Goal: Task Accomplishment & Management: Manage account settings

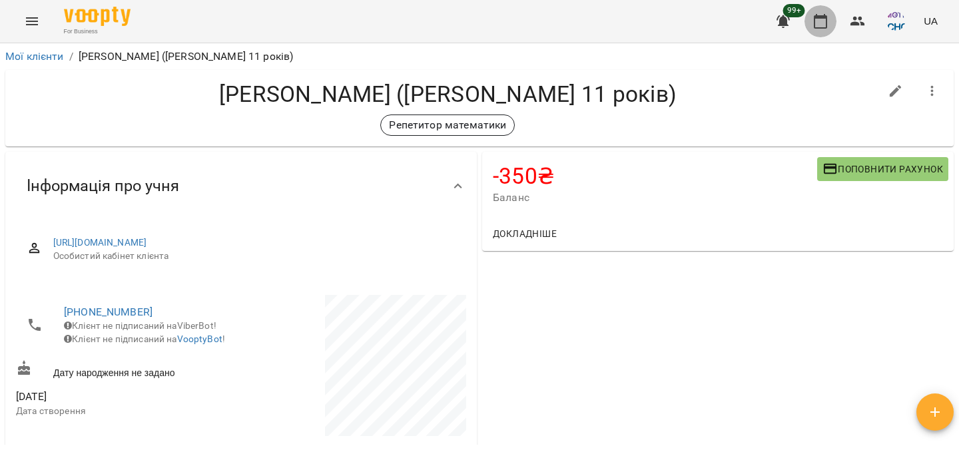
click at [821, 23] on icon "button" at bounding box center [821, 21] width 16 height 16
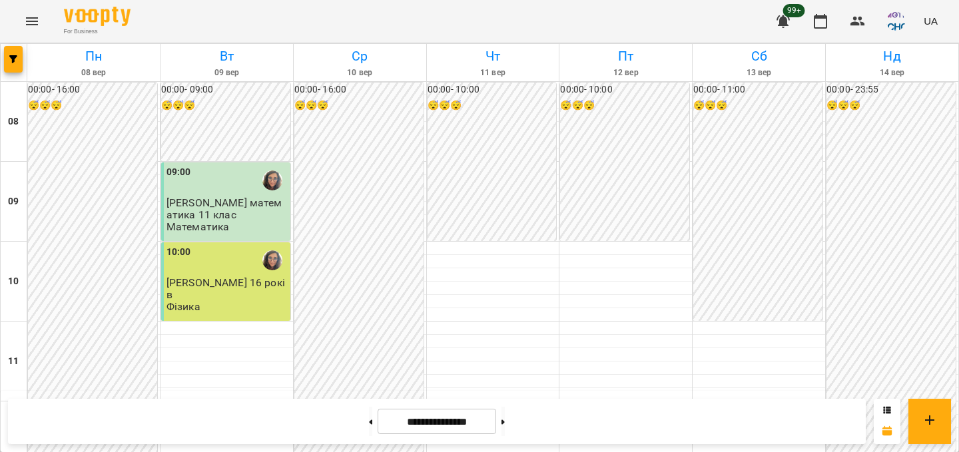
scroll to position [438, 0]
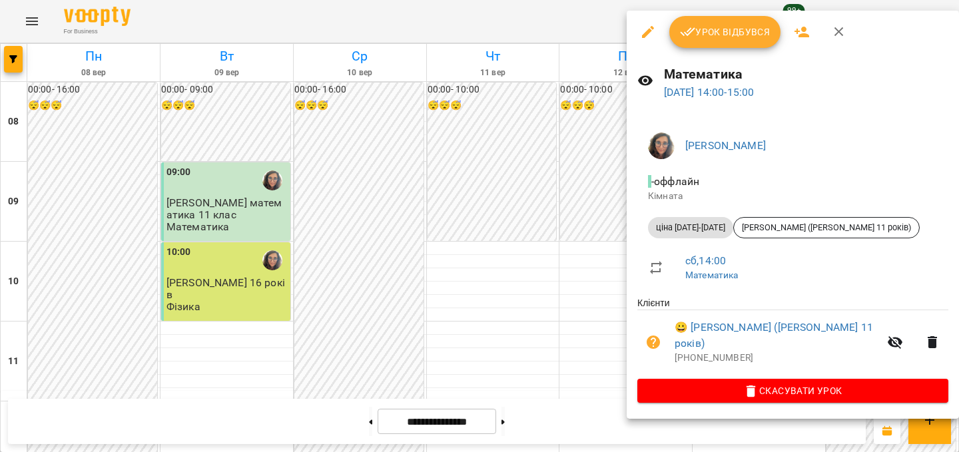
click at [715, 29] on span "Урок відбувся" at bounding box center [725, 32] width 91 height 16
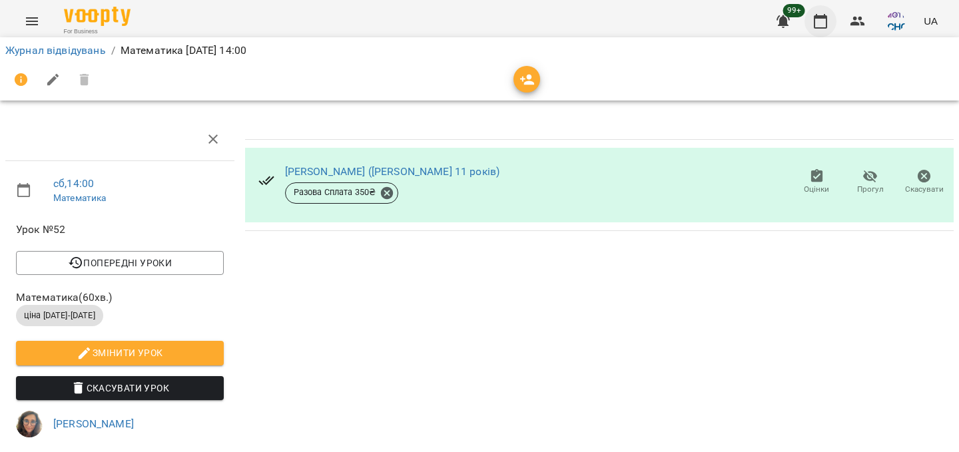
click at [820, 21] on icon "button" at bounding box center [821, 21] width 16 height 16
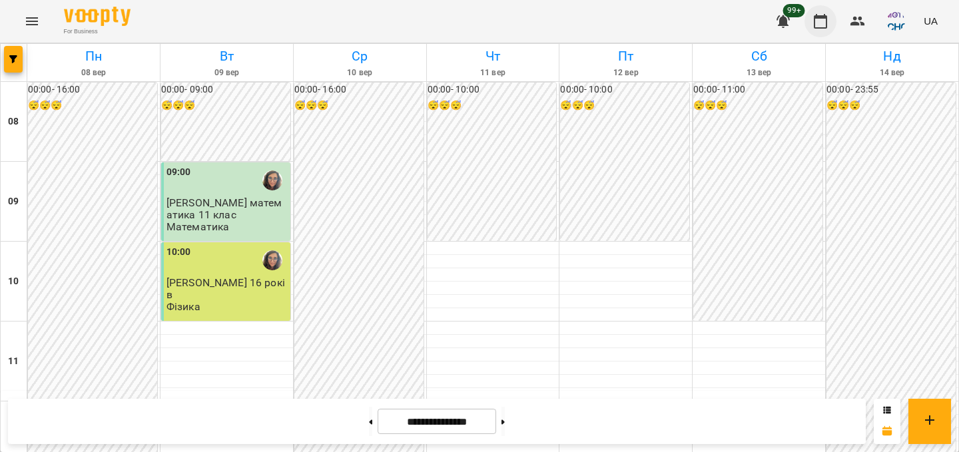
scroll to position [454, 0]
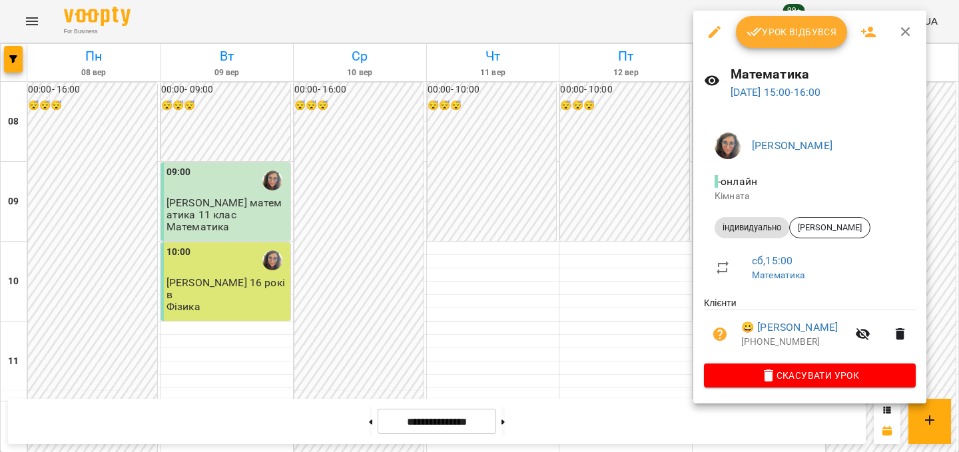
click at [787, 36] on span "Урок відбувся" at bounding box center [792, 32] width 91 height 16
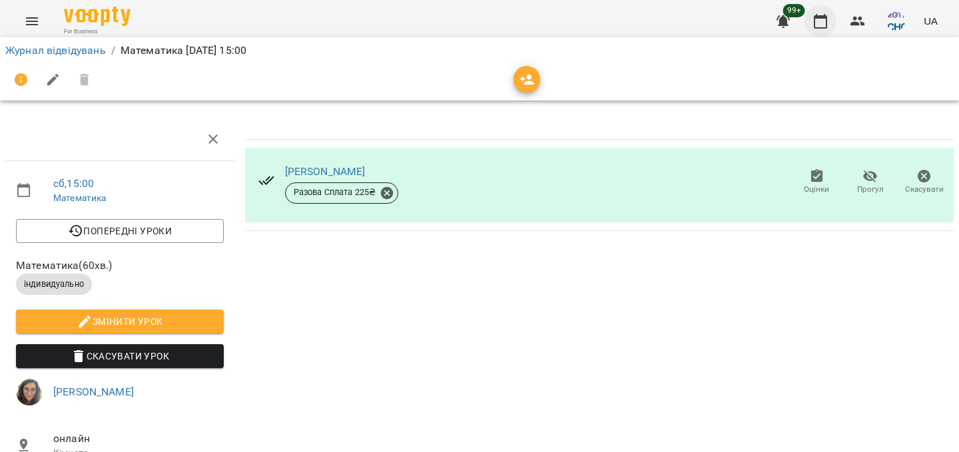
click at [832, 19] on button "button" at bounding box center [821, 21] width 32 height 32
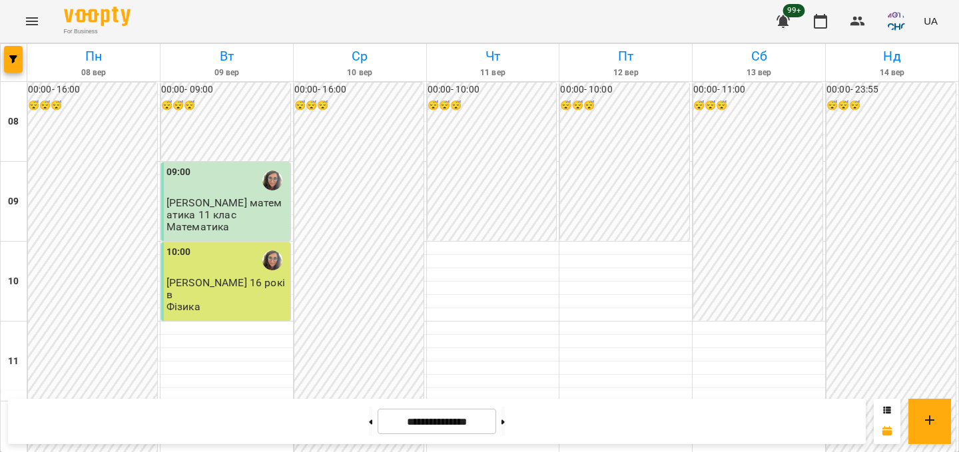
scroll to position [540, 0]
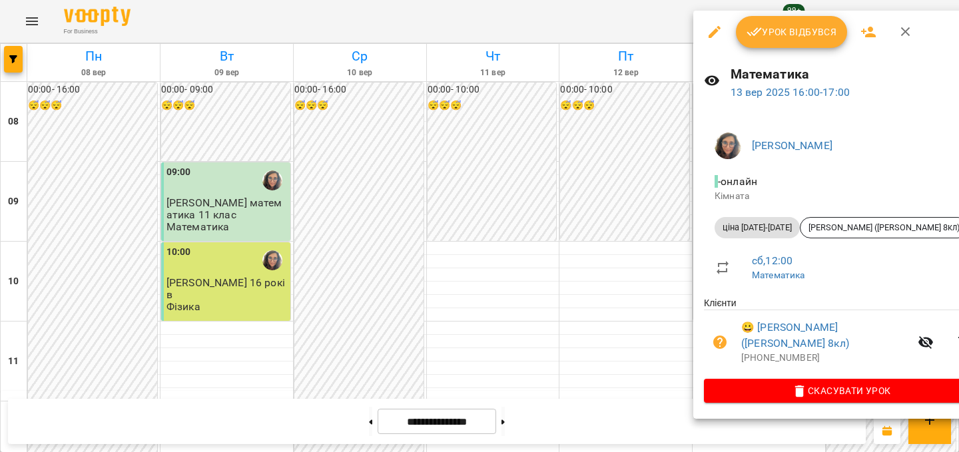
click at [777, 31] on span "Урок відбувся" at bounding box center [792, 32] width 91 height 16
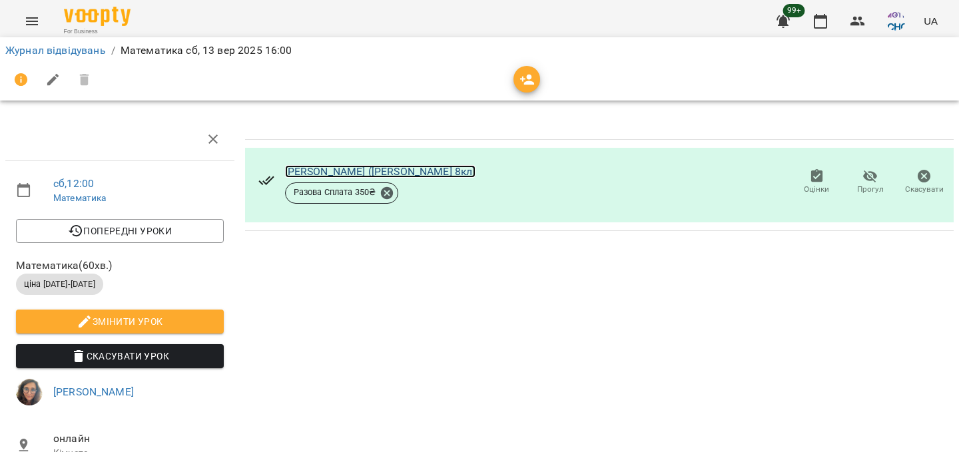
click at [347, 166] on link "[PERSON_NAME] ([PERSON_NAME] 8кл)" at bounding box center [380, 171] width 191 height 13
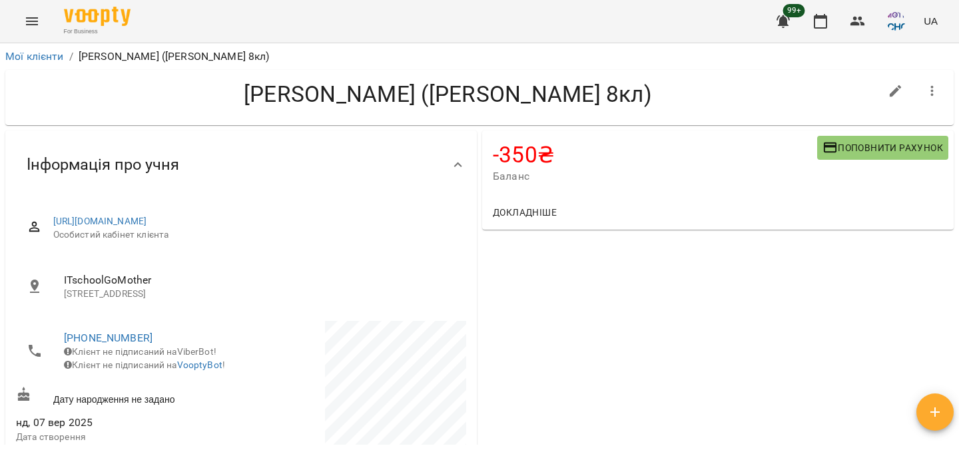
click at [886, 146] on span "Поповнити рахунок" at bounding box center [883, 148] width 121 height 16
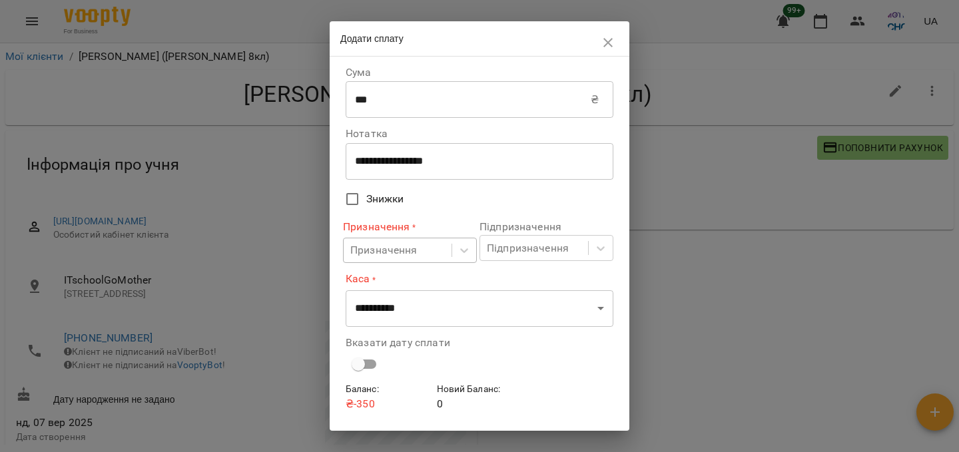
click at [424, 259] on div "Призначення" at bounding box center [398, 250] width 108 height 25
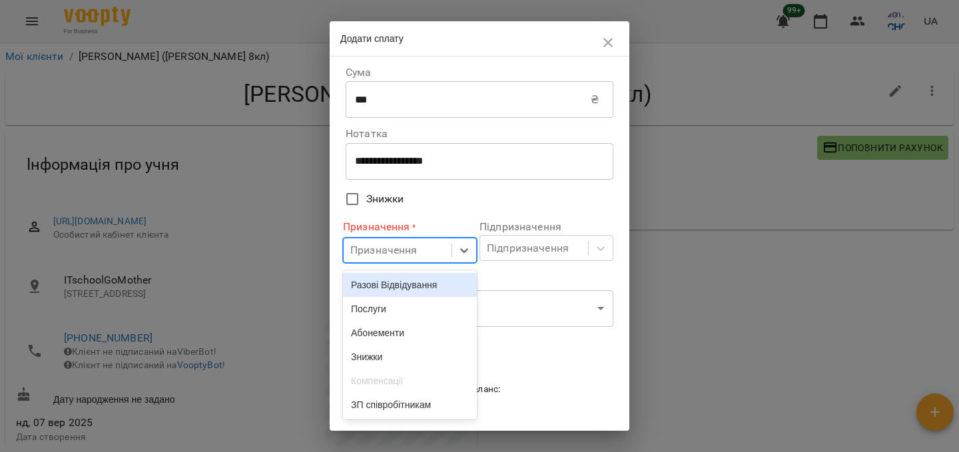
click at [424, 284] on div "Разові Відвідування" at bounding box center [410, 285] width 134 height 24
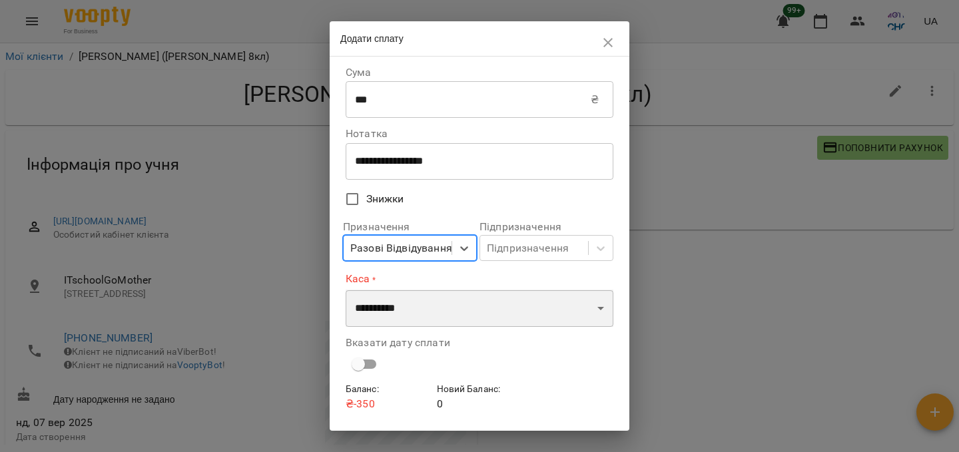
click at [418, 314] on select "**********" at bounding box center [480, 308] width 268 height 37
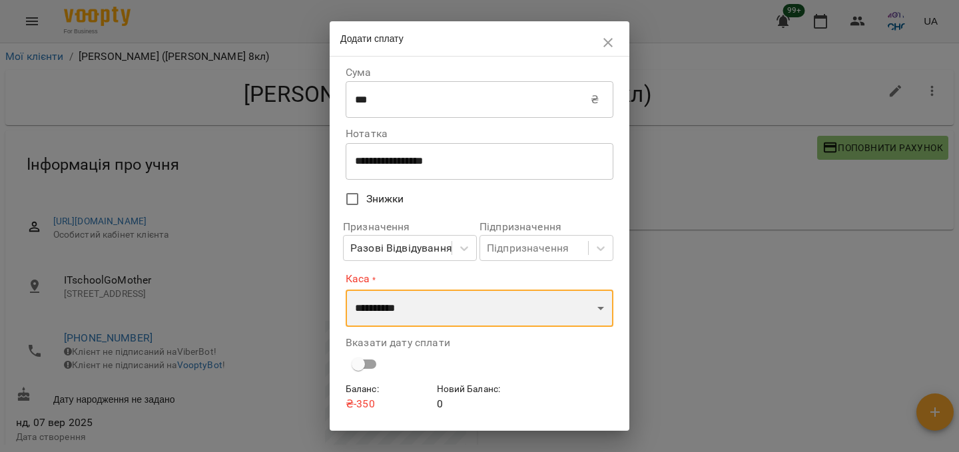
select select "****"
click at [346, 290] on select "**********" at bounding box center [480, 308] width 268 height 37
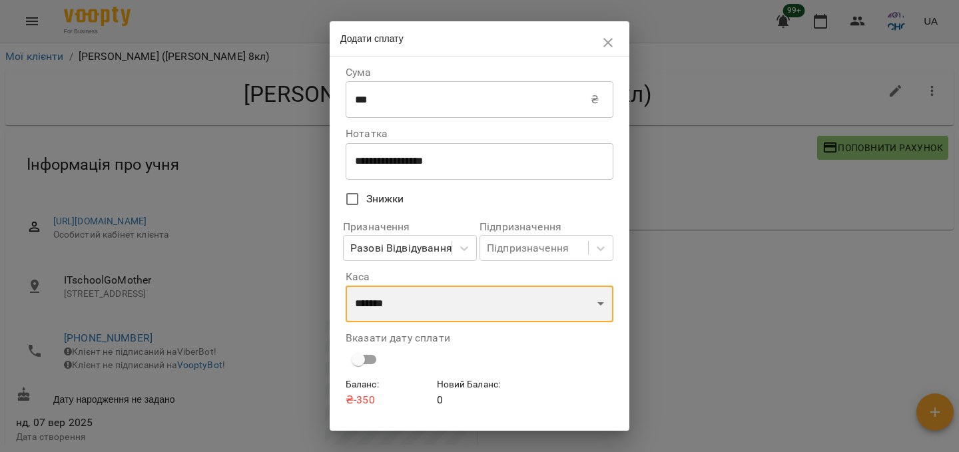
scroll to position [35, 0]
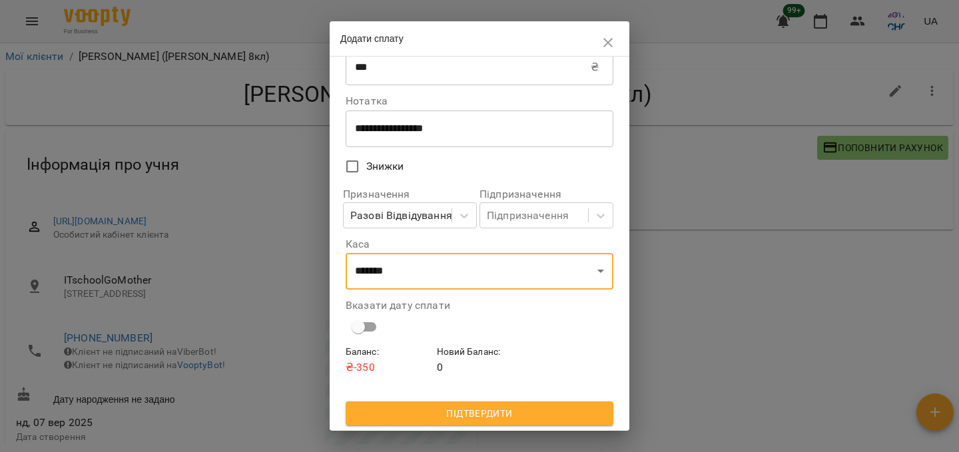
click at [404, 419] on span "Підтвердити" at bounding box center [479, 414] width 246 height 16
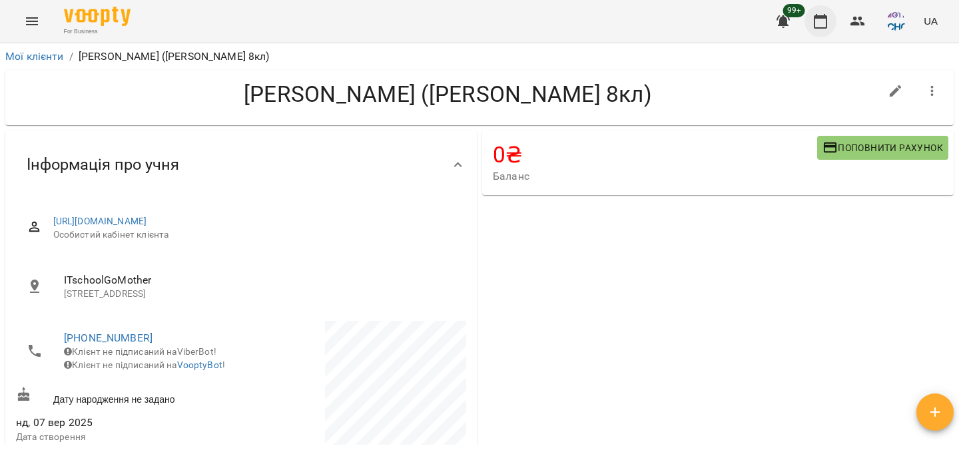
click at [821, 27] on icon "button" at bounding box center [820, 21] width 13 height 15
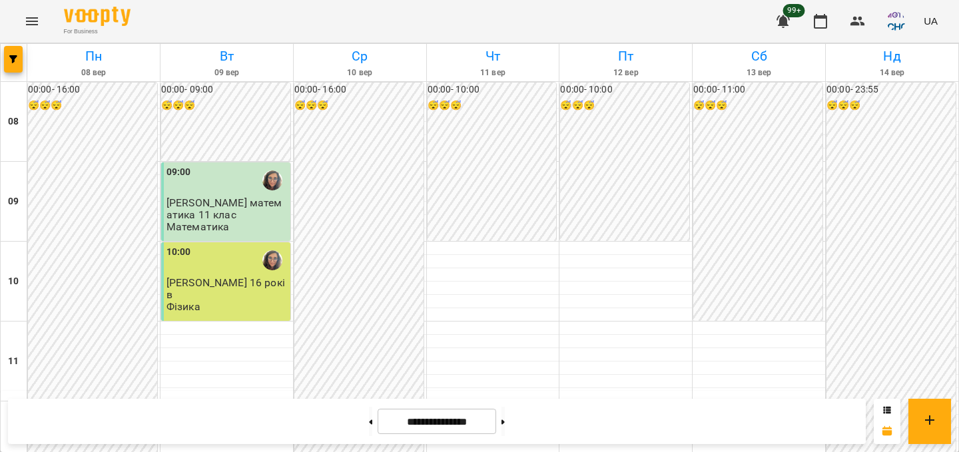
scroll to position [584, 0]
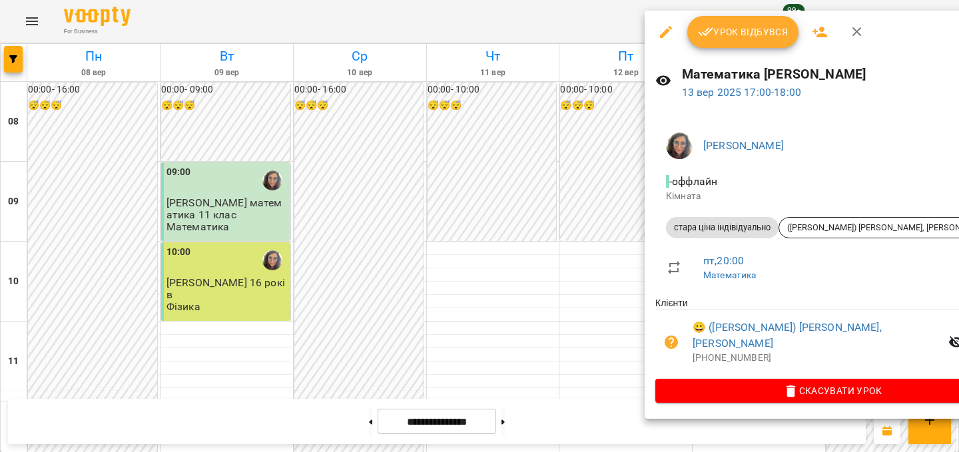
click at [757, 29] on span "Урок відбувся" at bounding box center [743, 32] width 91 height 16
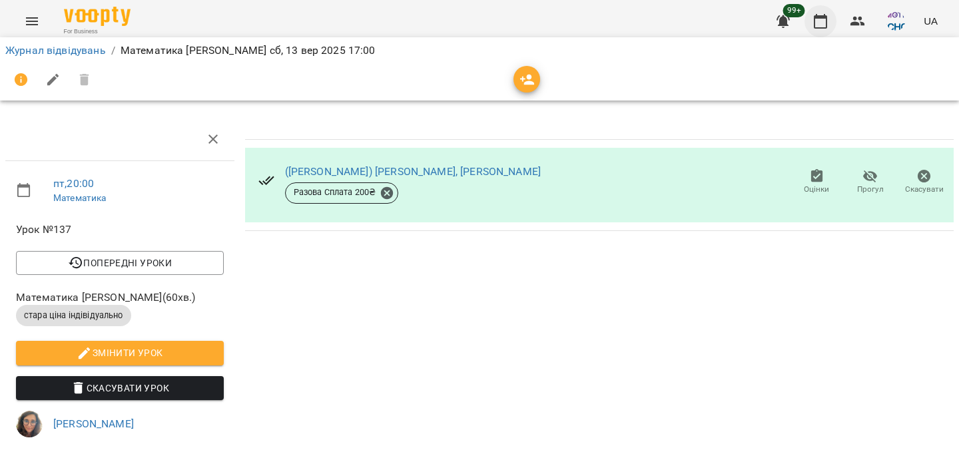
click at [815, 18] on icon "button" at bounding box center [820, 21] width 13 height 15
